Goal: Task Accomplishment & Management: Complete application form

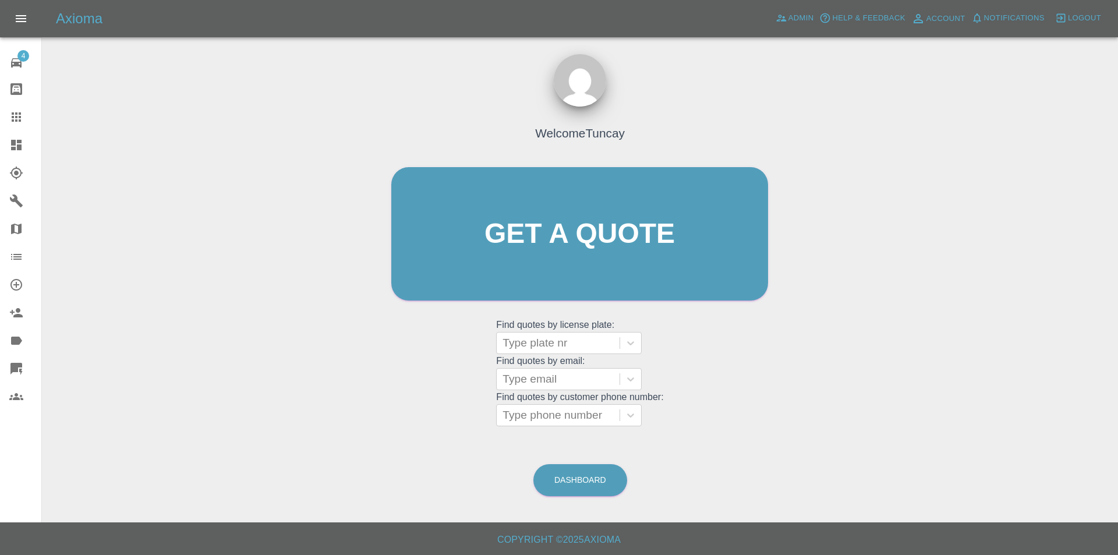
click at [23, 151] on icon at bounding box center [16, 145] width 14 height 14
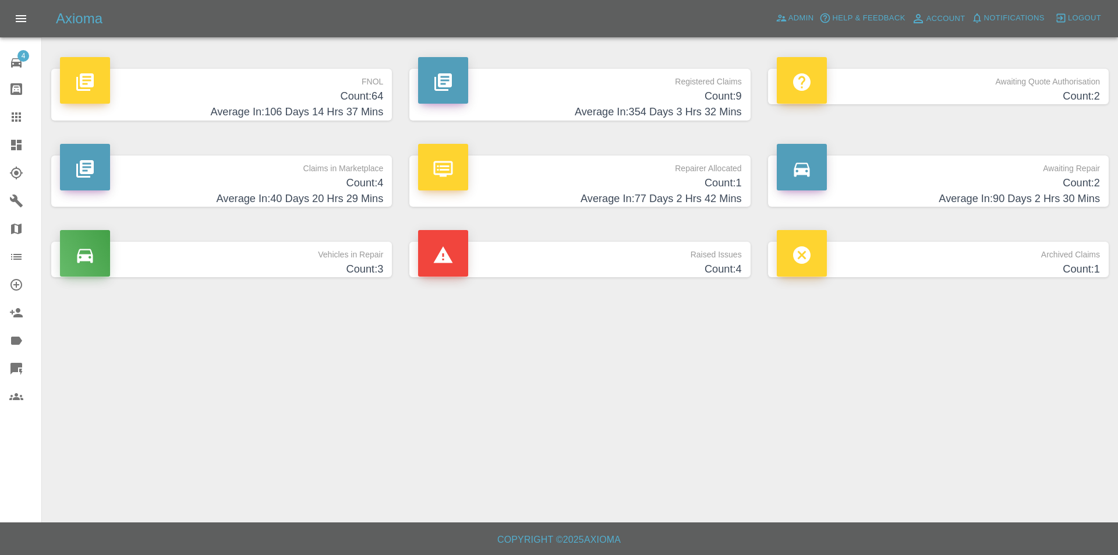
click at [330, 112] on h4 "Average In: 106 Days 14 Hrs 37 Mins" at bounding box center [221, 112] width 323 height 16
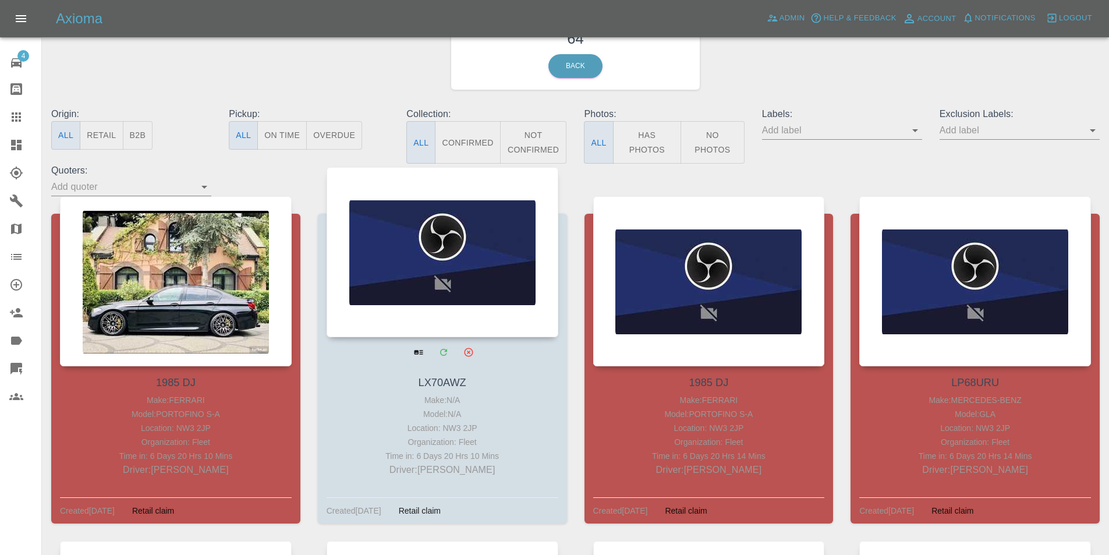
scroll to position [58, 0]
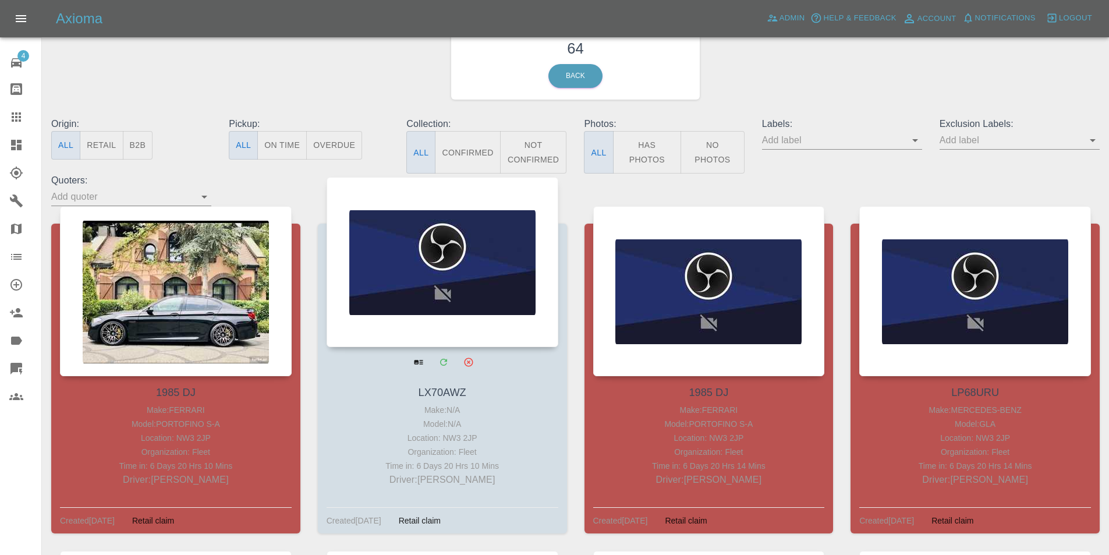
click at [422, 248] on div at bounding box center [443, 262] width 232 height 170
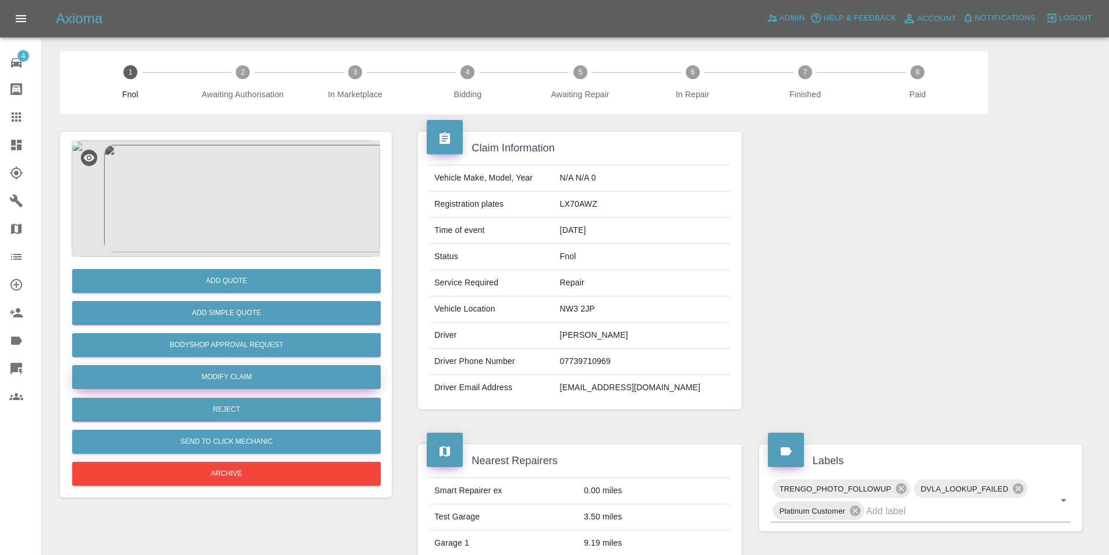
click at [245, 372] on link "Modify Claim" at bounding box center [226, 377] width 309 height 24
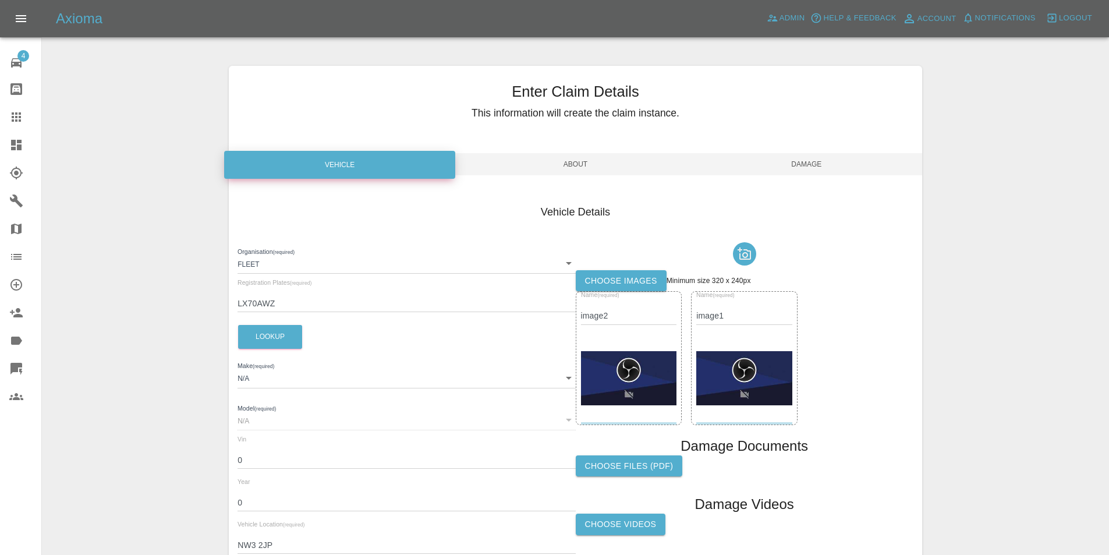
click at [643, 370] on img at bounding box center [629, 378] width 96 height 54
click at [642, 370] on img at bounding box center [629, 378] width 96 height 54
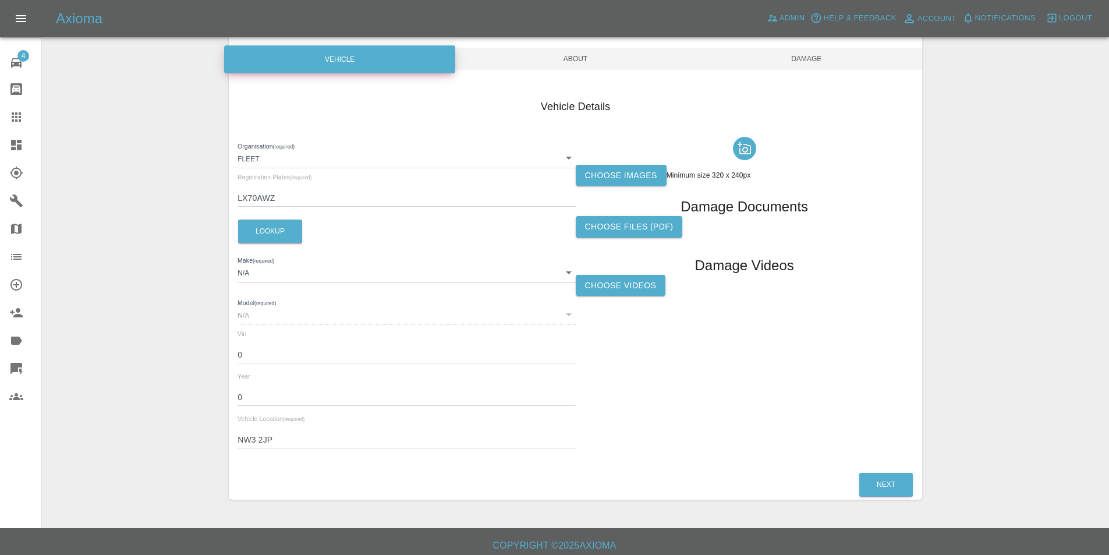
scroll to position [111, 0]
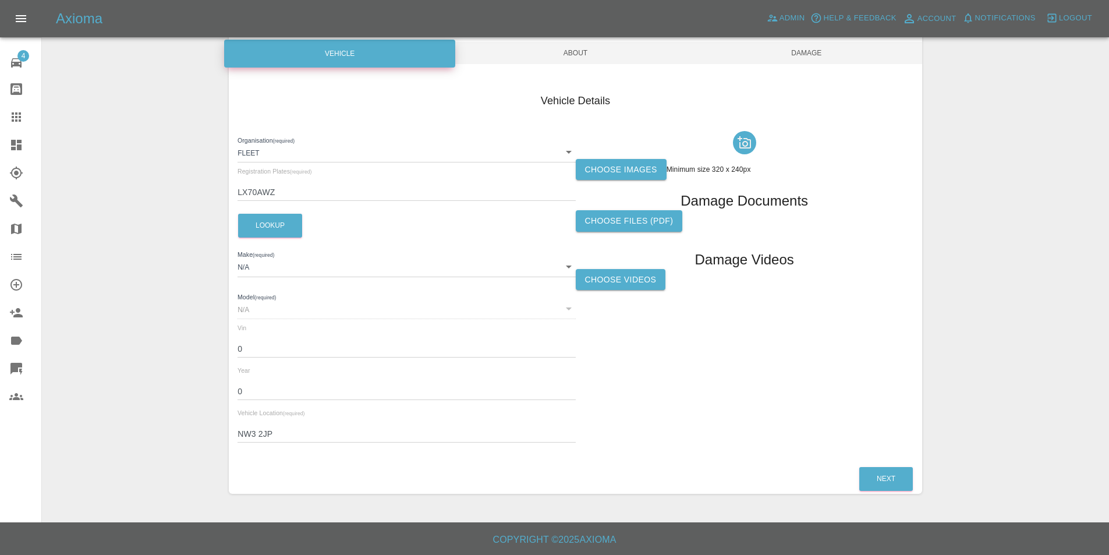
click at [900, 464] on div "Vehicle Details Organisation (required) Fleet 5e6a32182b47ca0017797001 Registra…" at bounding box center [576, 270] width 694 height 389
click at [900, 473] on button "Next" at bounding box center [887, 479] width 54 height 24
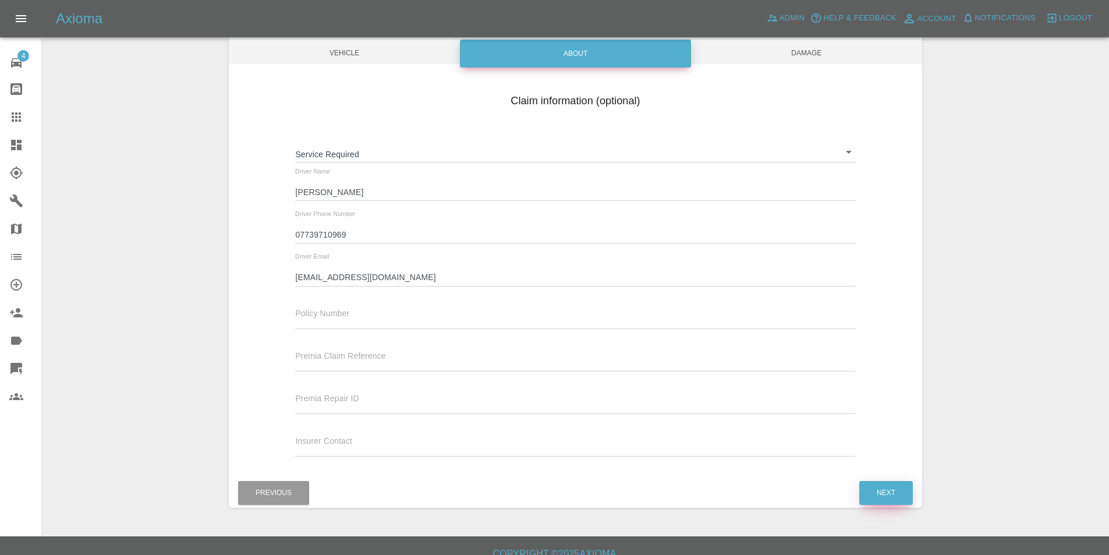
click at [891, 501] on button "Next" at bounding box center [887, 493] width 54 height 24
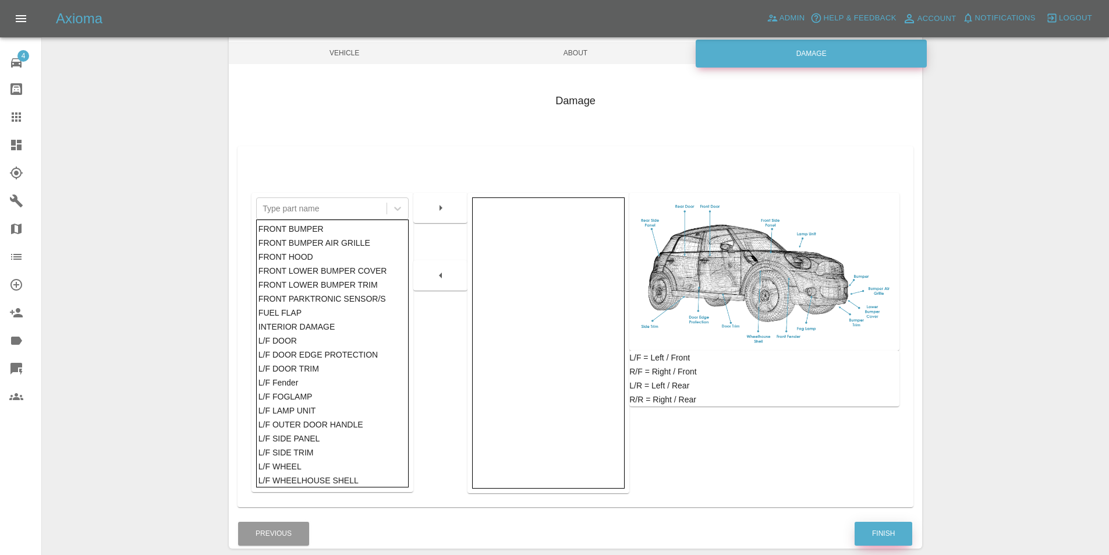
click at [884, 536] on button "Finish" at bounding box center [884, 534] width 58 height 24
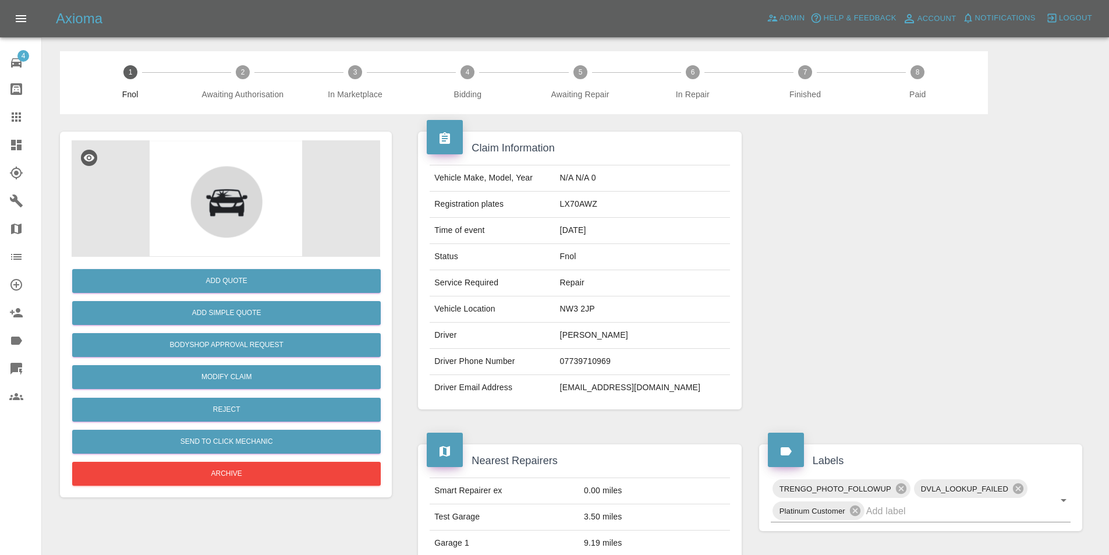
click at [193, 227] on img at bounding box center [226, 198] width 309 height 116
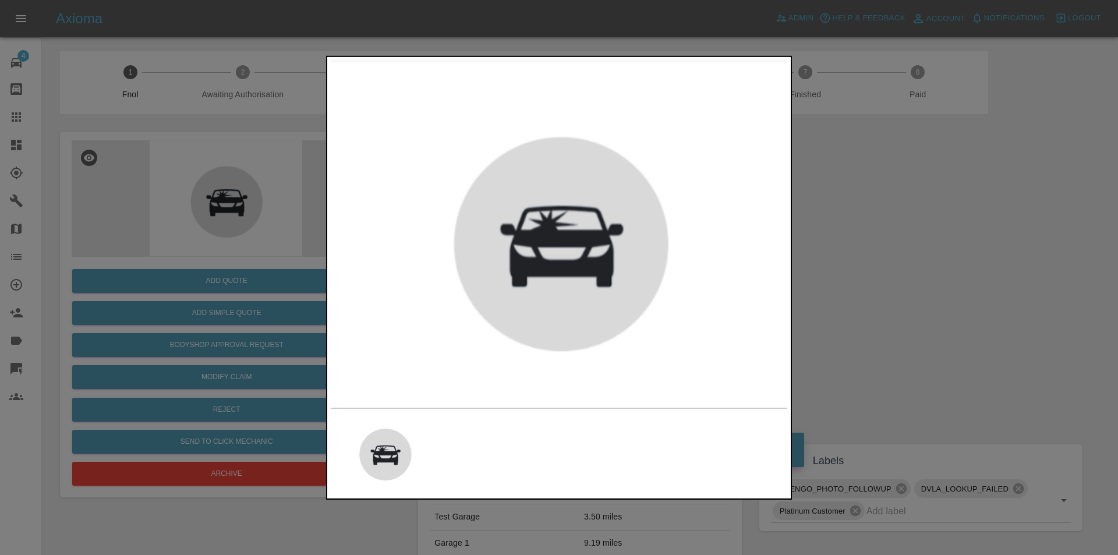
click at [295, 177] on div at bounding box center [559, 277] width 1118 height 555
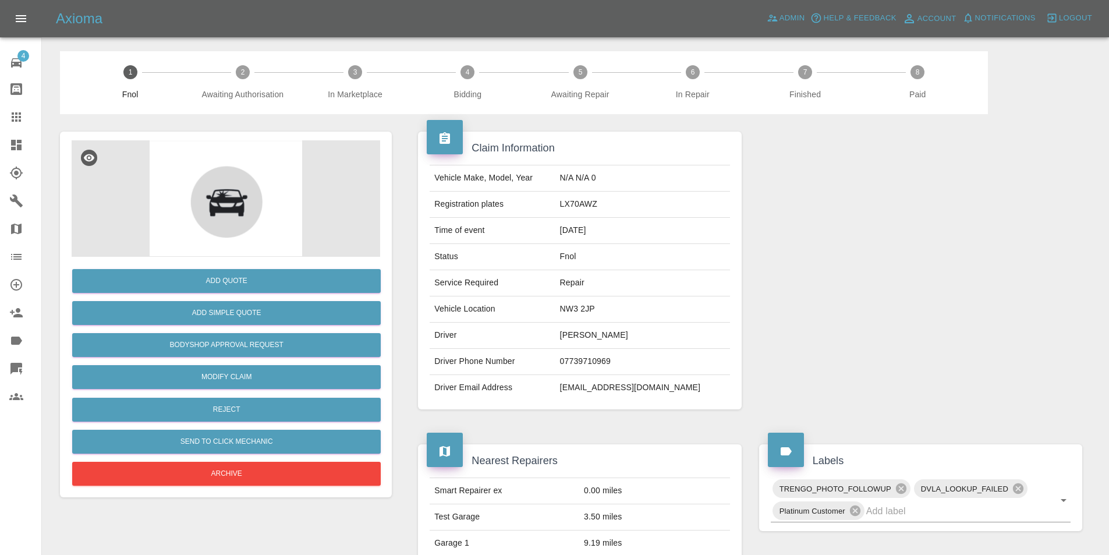
click at [199, 203] on img at bounding box center [226, 198] width 309 height 116
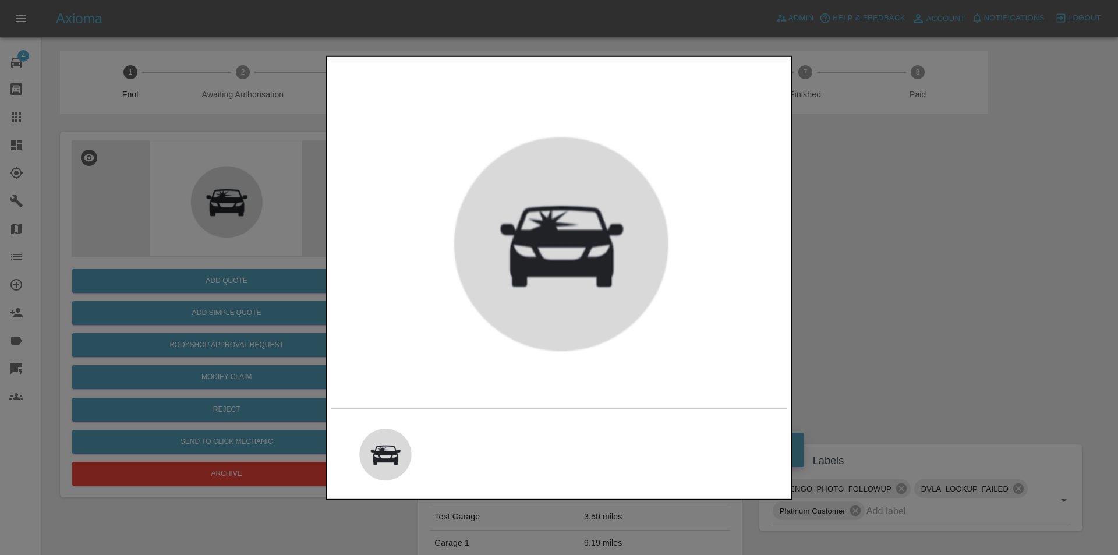
drag, startPoint x: 258, startPoint y: 116, endPoint x: 323, endPoint y: 1, distance: 132.7
click at [259, 115] on div at bounding box center [559, 277] width 1118 height 555
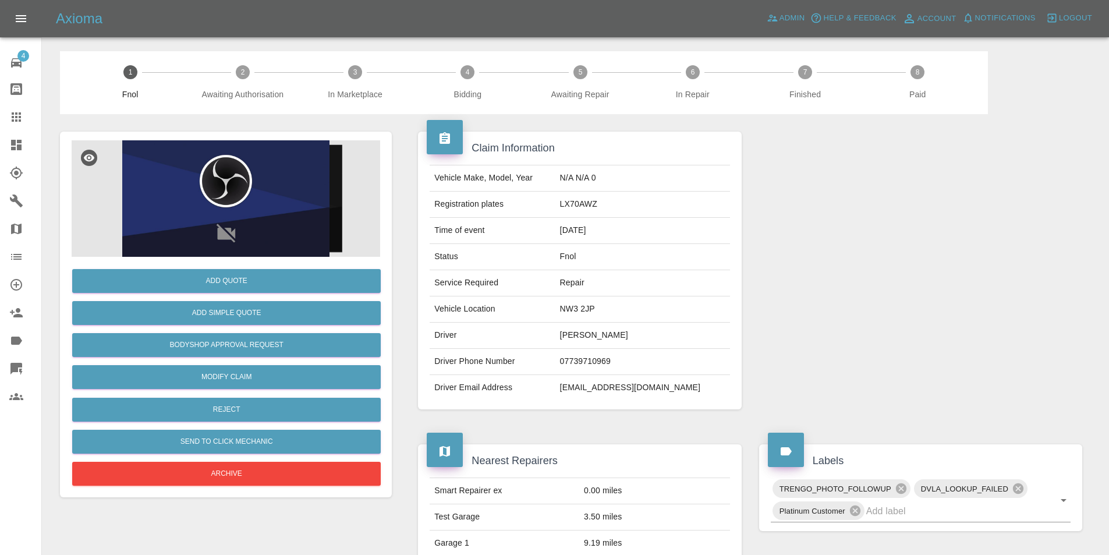
click at [162, 190] on div at bounding box center [226, 198] width 309 height 116
click at [168, 181] on div at bounding box center [226, 198] width 309 height 116
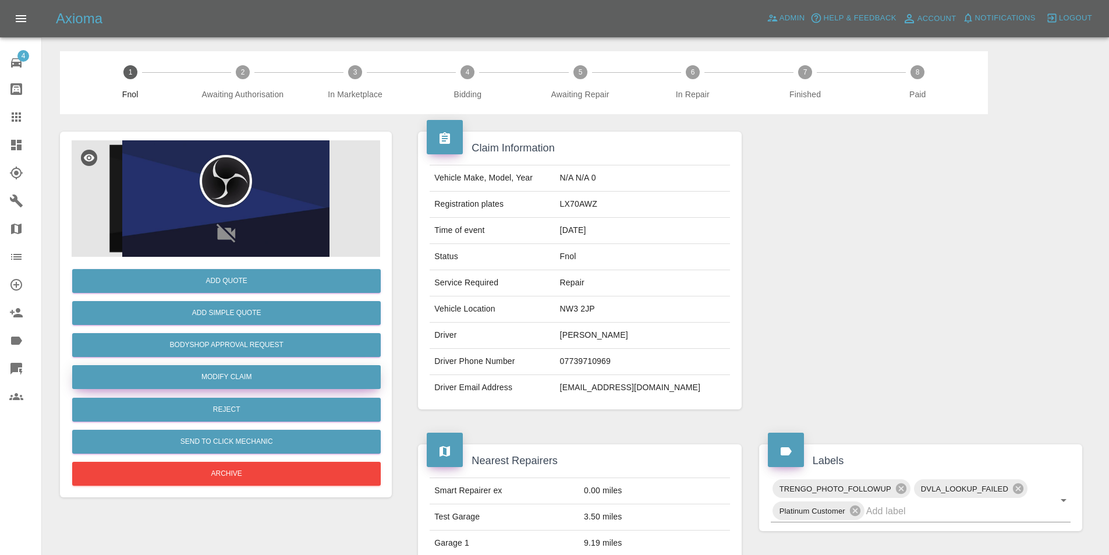
click at [250, 372] on link "Modify Claim" at bounding box center [226, 377] width 309 height 24
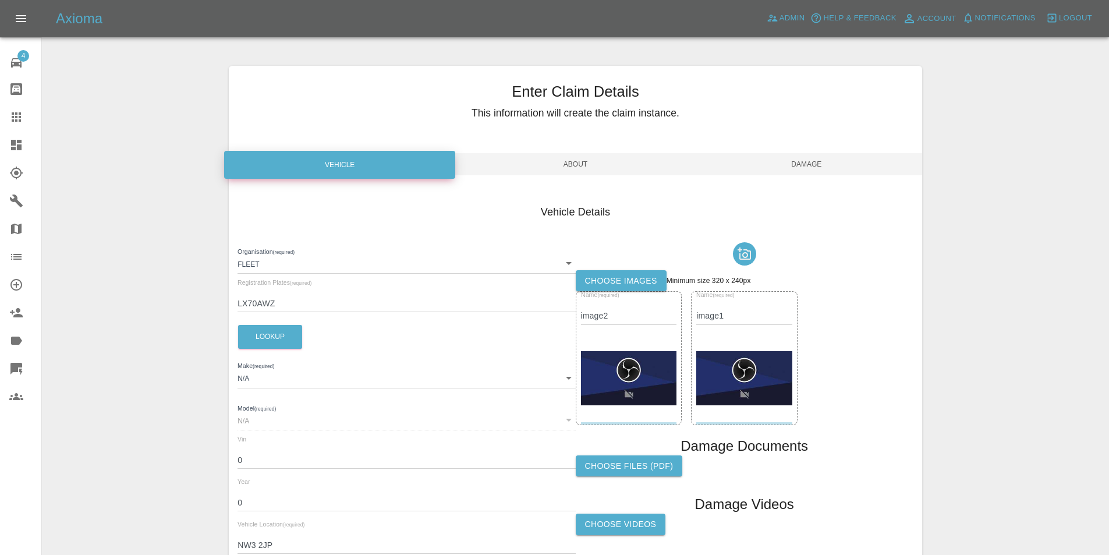
click at [642, 367] on img at bounding box center [629, 378] width 96 height 54
click at [640, 365] on img at bounding box center [629, 378] width 96 height 54
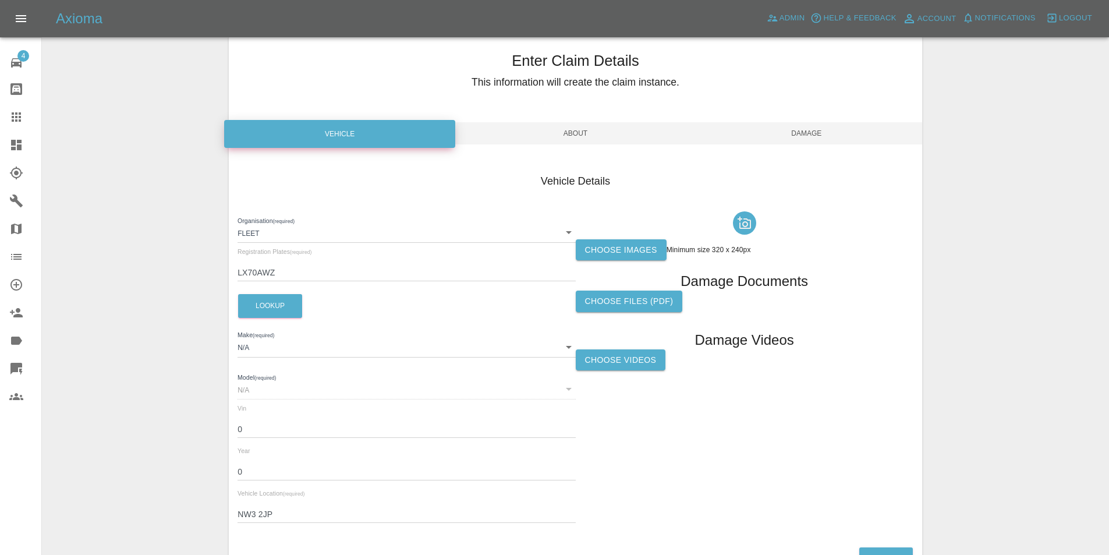
scroll to position [111, 0]
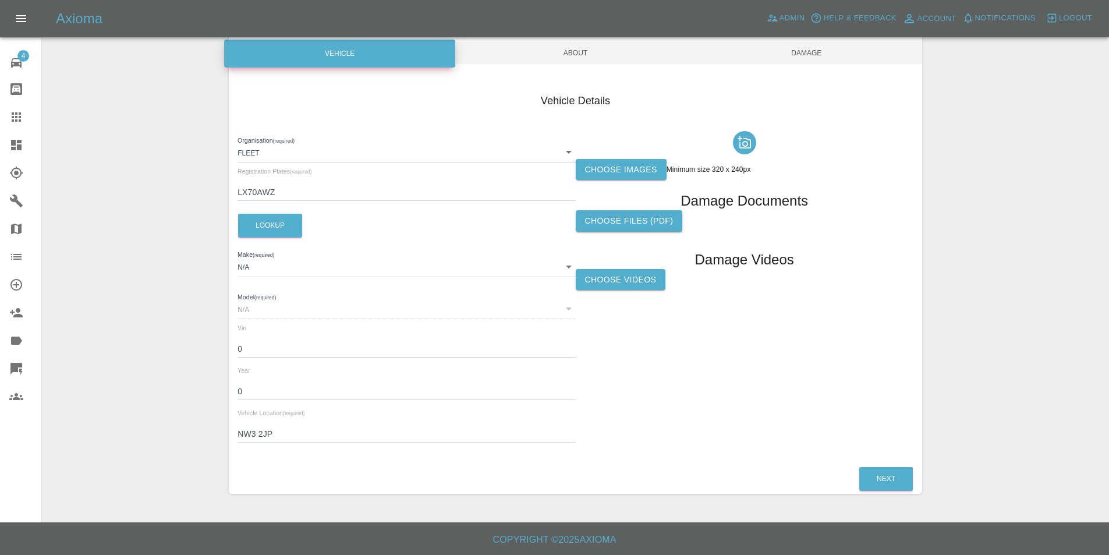
click at [886, 462] on div "Vehicle Details Organisation (required) Fleet 5e6a32182b47ca0017797001 Registra…" at bounding box center [576, 270] width 694 height 389
click at [885, 473] on button "Next" at bounding box center [887, 479] width 54 height 24
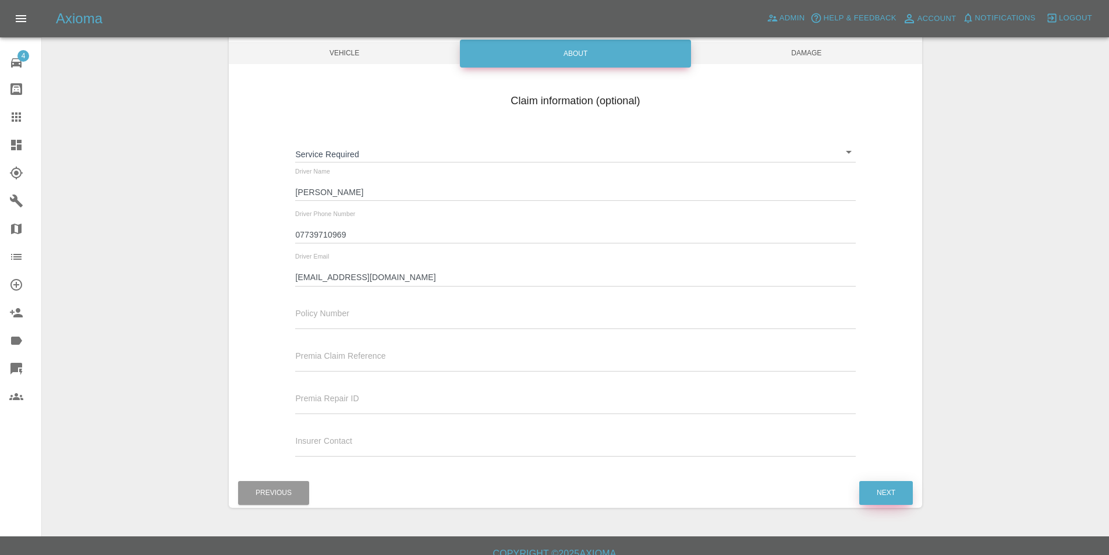
click at [882, 487] on button "Next" at bounding box center [887, 493] width 54 height 24
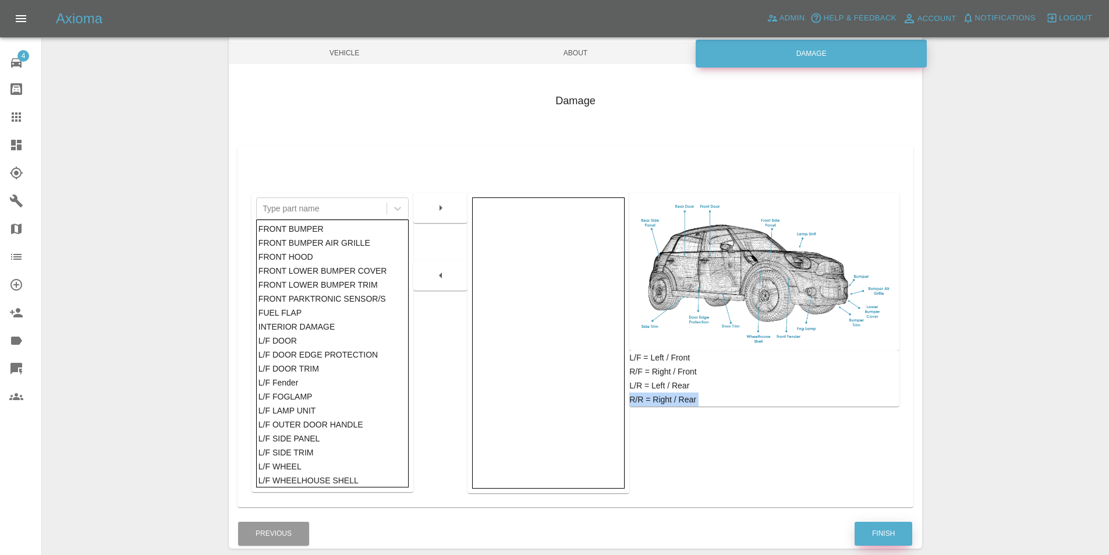
drag, startPoint x: 877, startPoint y: 516, endPoint x: 878, endPoint y: 526, distance: 9.9
click at [878, 520] on div "Enter Claim Details This information will create the claim instance. Vehicle Ab…" at bounding box center [576, 252] width 694 height 594
click at [878, 527] on button "Finish" at bounding box center [884, 534] width 58 height 24
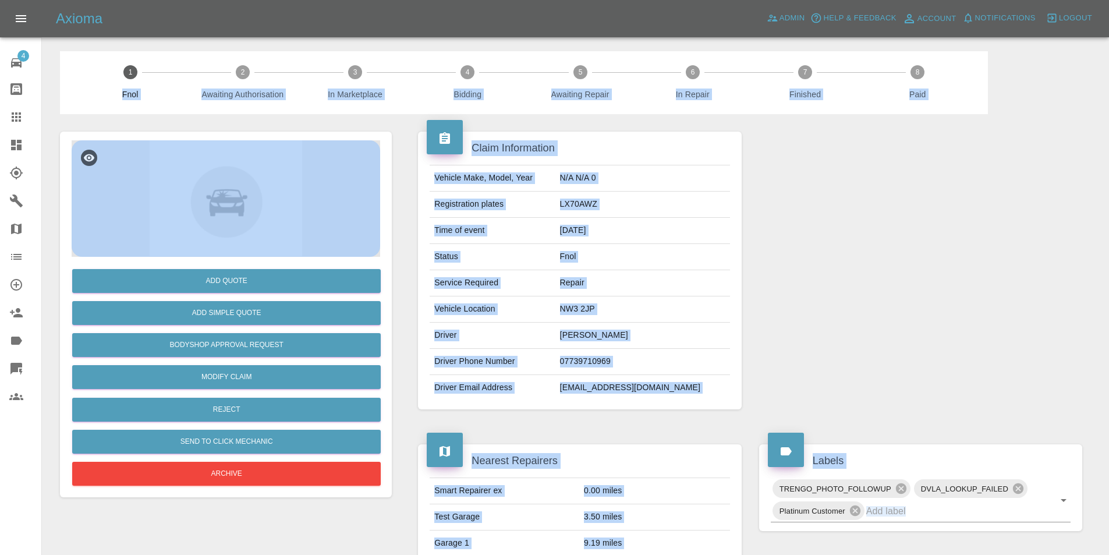
click at [418, 138] on div "Claim Information Vehicle Make, Model, Year N/A N/A 0 Registration plates LX70A…" at bounding box center [579, 270] width 341 height 313
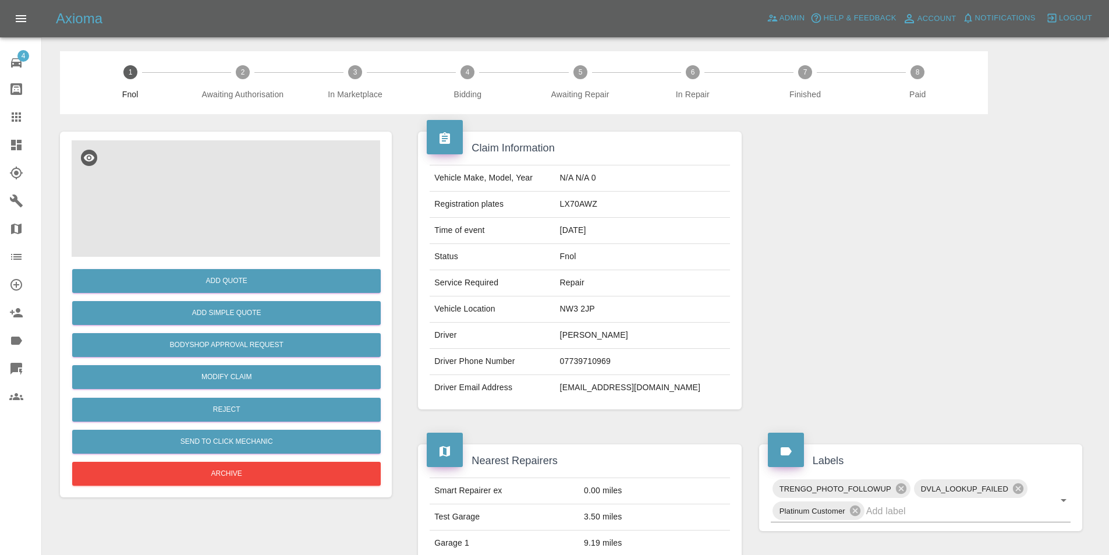
click at [188, 199] on div at bounding box center [226, 198] width 309 height 116
click at [211, 204] on div at bounding box center [226, 198] width 309 height 116
click at [344, 187] on div at bounding box center [226, 198] width 309 height 116
click at [404, 189] on div "Add Quote Add Simple Quote Bodyshop Approval Request Modify Claim Reject Send t…" at bounding box center [575, 508] width 1049 height 789
